Goal: Information Seeking & Learning: Learn about a topic

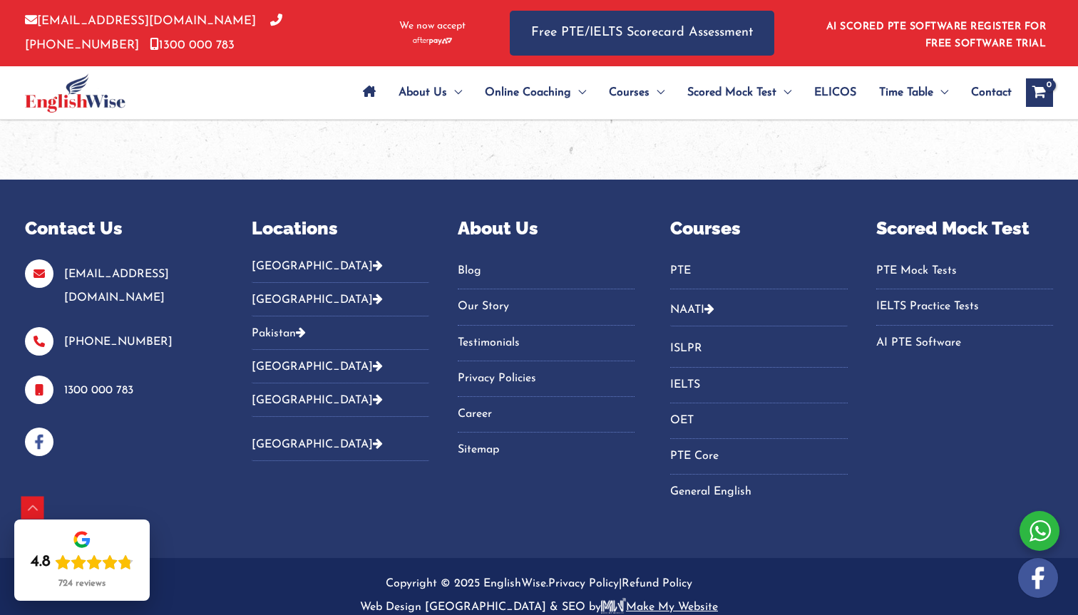
scroll to position [3011, 0]
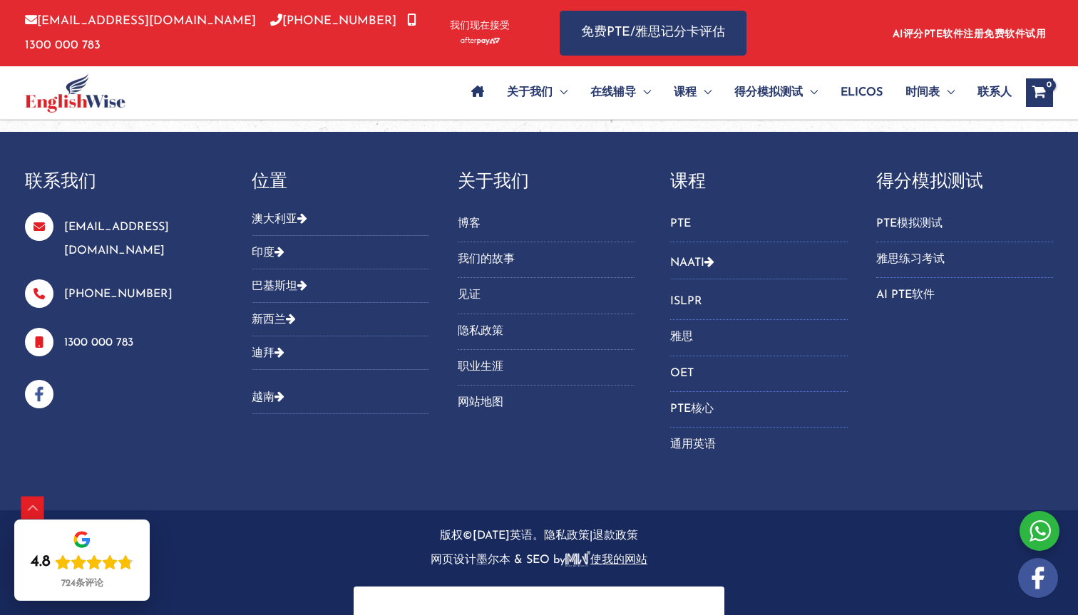
click at [689, 218] on font "PTE" at bounding box center [680, 223] width 21 height 11
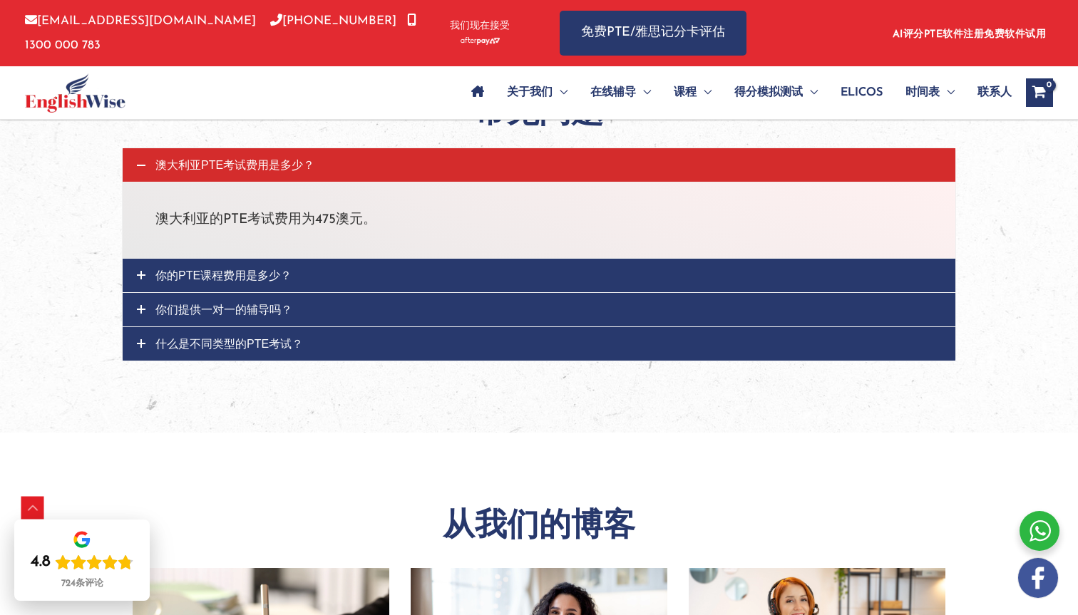
scroll to position [4456, 0]
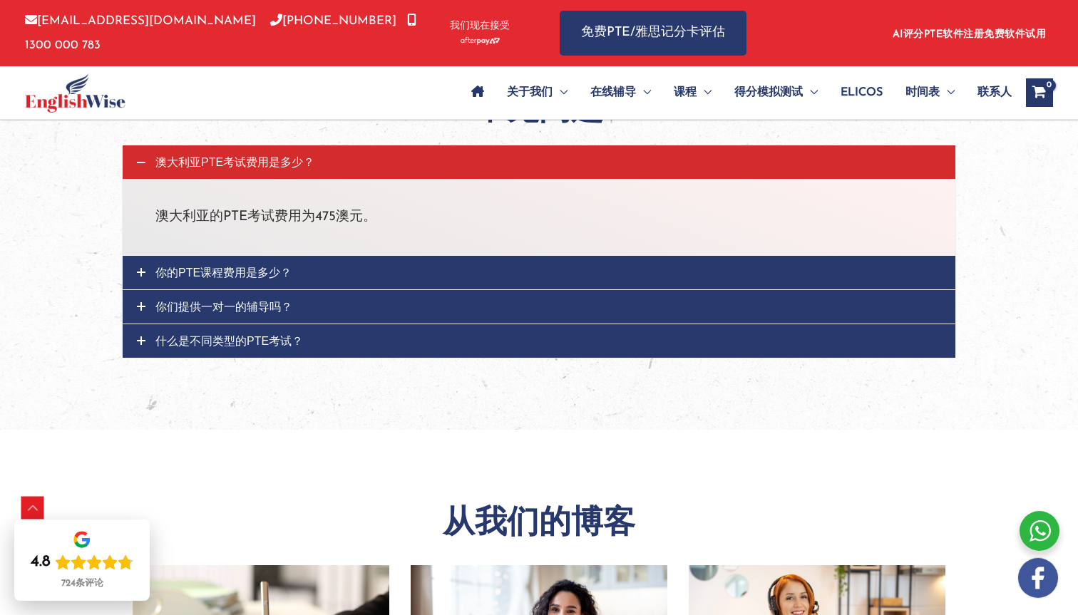
click at [140, 275] on icon at bounding box center [141, 272] width 9 height 9
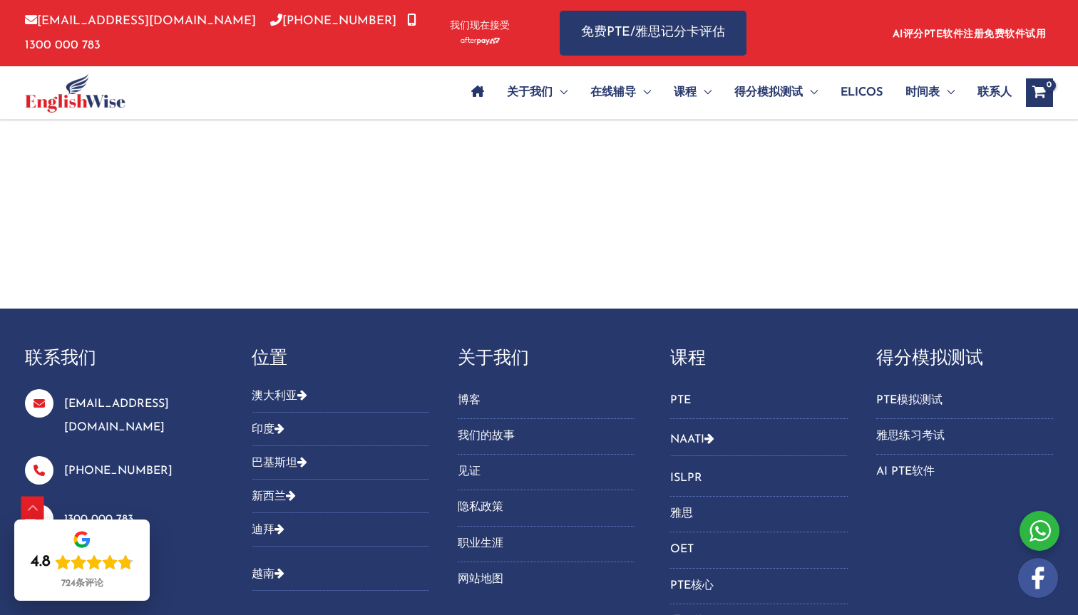
scroll to position [5649, 0]
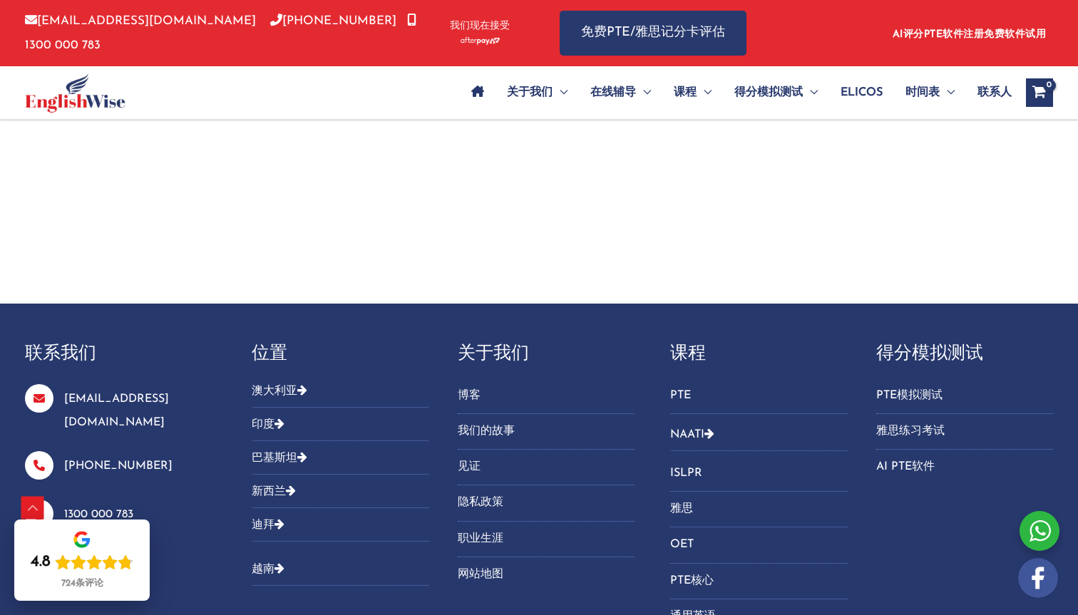
click at [275, 389] on font "澳大利亚" at bounding box center [275, 391] width 46 height 11
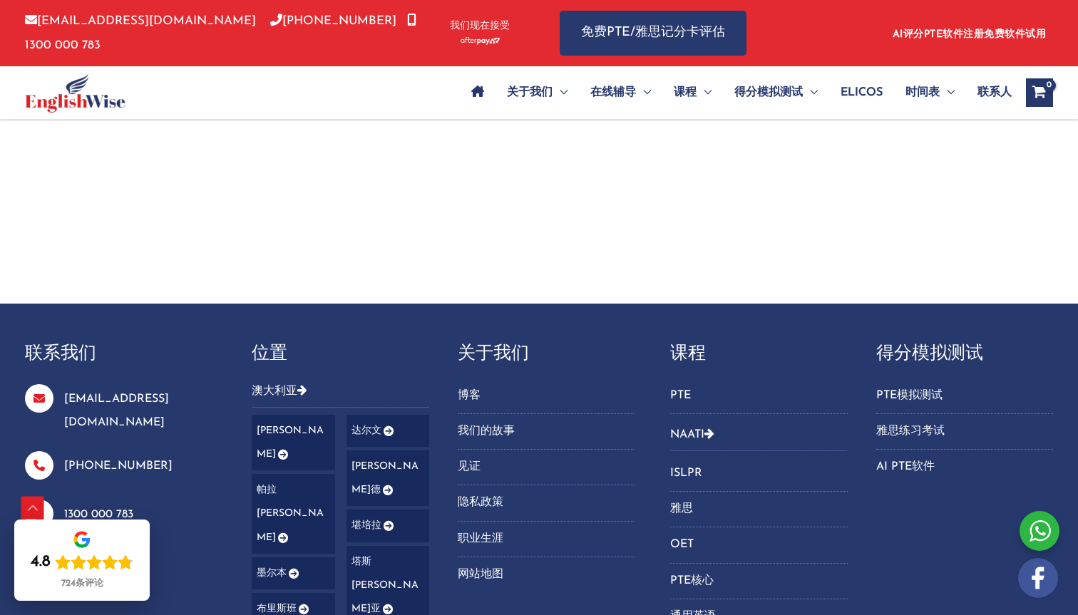
scroll to position [5687, 0]
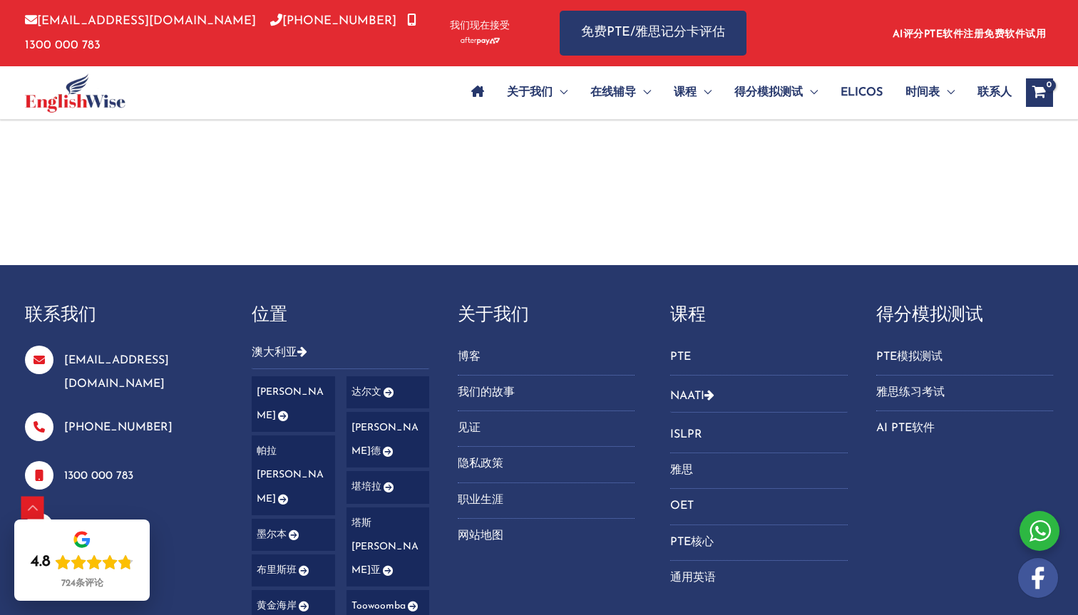
click at [276, 566] on font "布里斯班" at bounding box center [277, 571] width 40 height 11
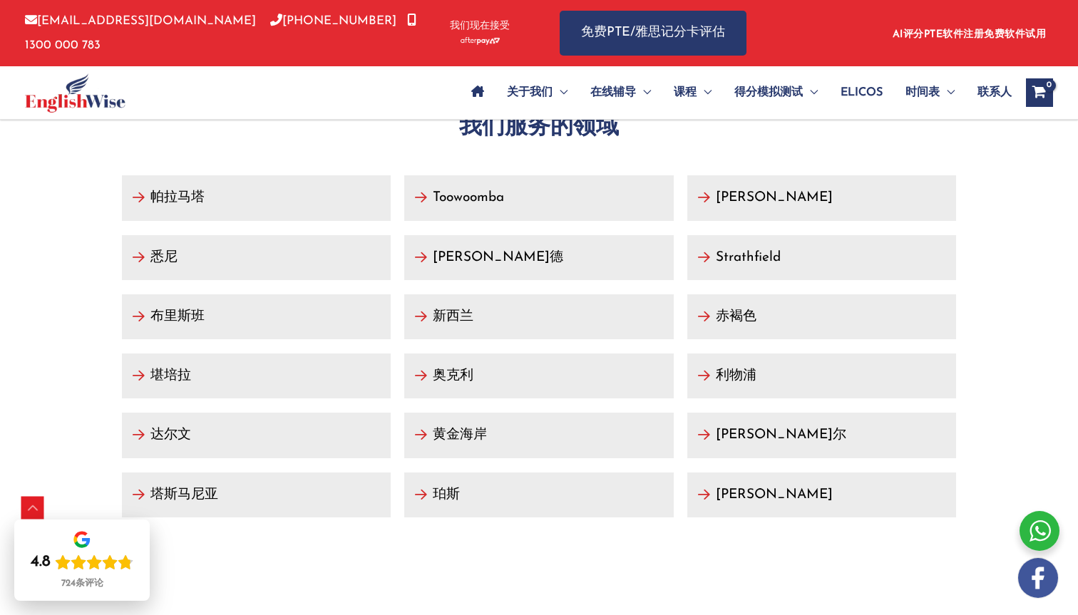
scroll to position [5864, 0]
